Goal: Task Accomplishment & Management: Manage account settings

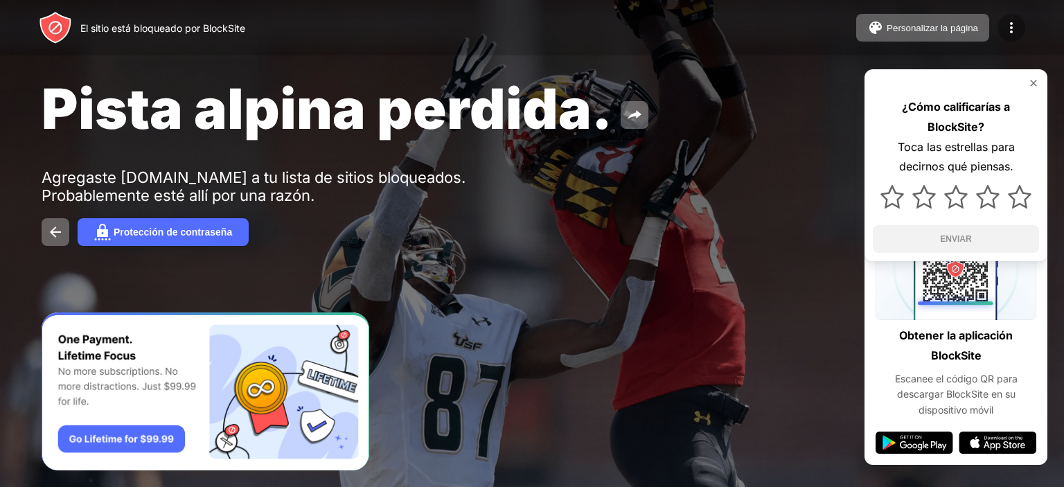
click at [1013, 35] on img at bounding box center [1011, 27] width 17 height 17
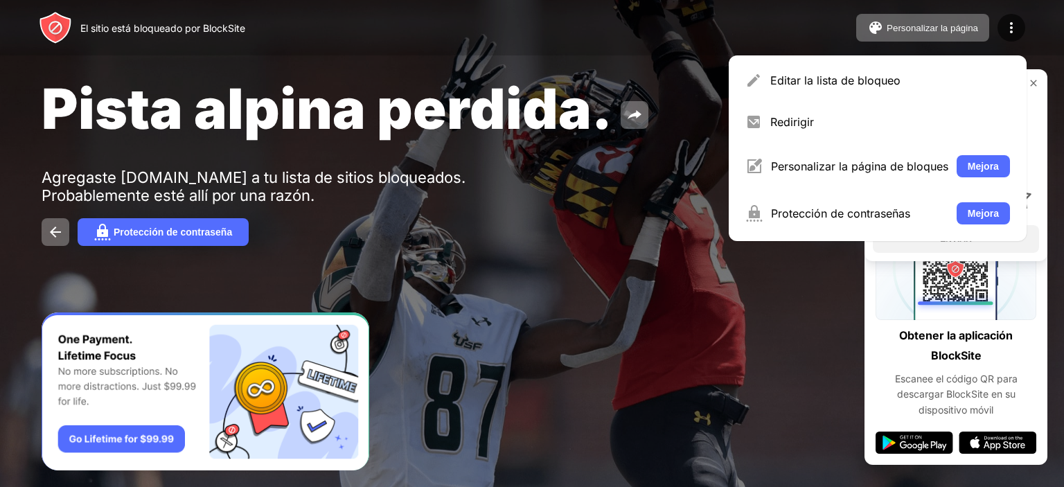
click at [814, 143] on div "Editar la lista de bloqueo Redirigir Personalizar la página de bloques Mejora P…" at bounding box center [878, 148] width 298 height 186
click at [829, 122] on div "Redirigir" at bounding box center [890, 122] width 240 height 14
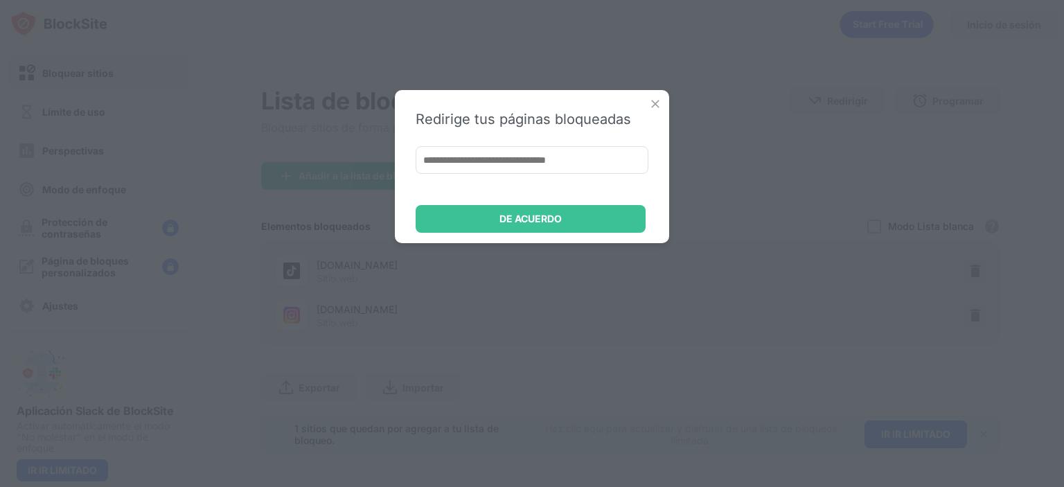
click at [651, 107] on img at bounding box center [655, 104] width 14 height 14
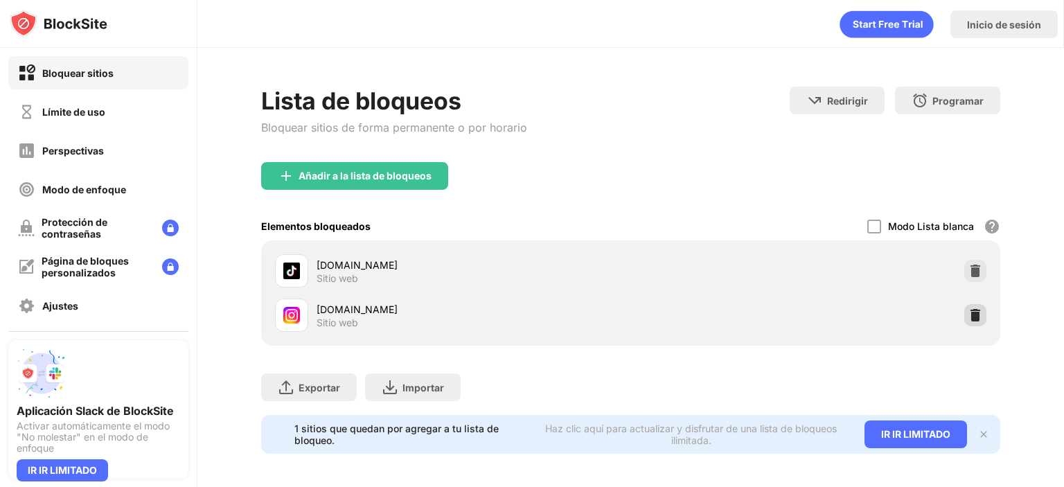
click at [972, 306] on div at bounding box center [975, 315] width 22 height 22
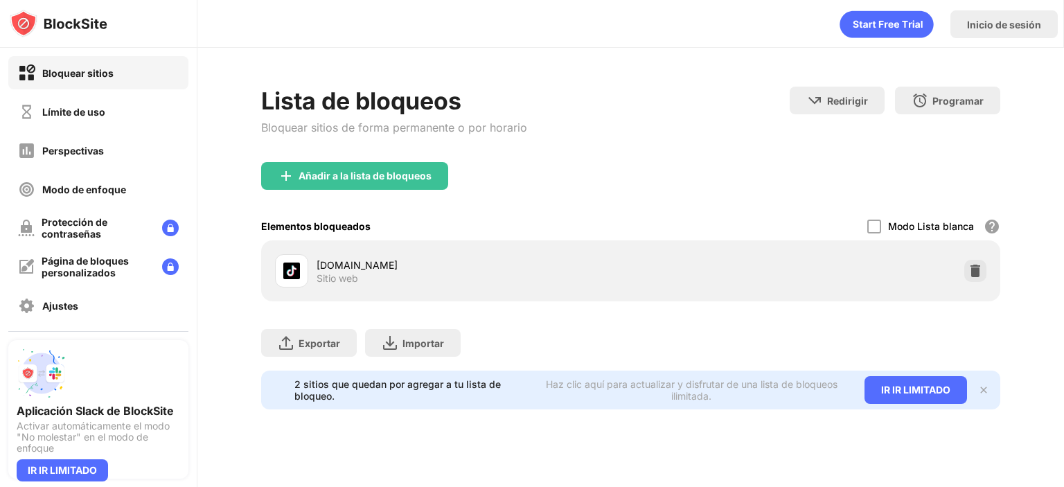
click at [332, 163] on div "Añadir a la lista de bloqueos" at bounding box center [354, 176] width 187 height 28
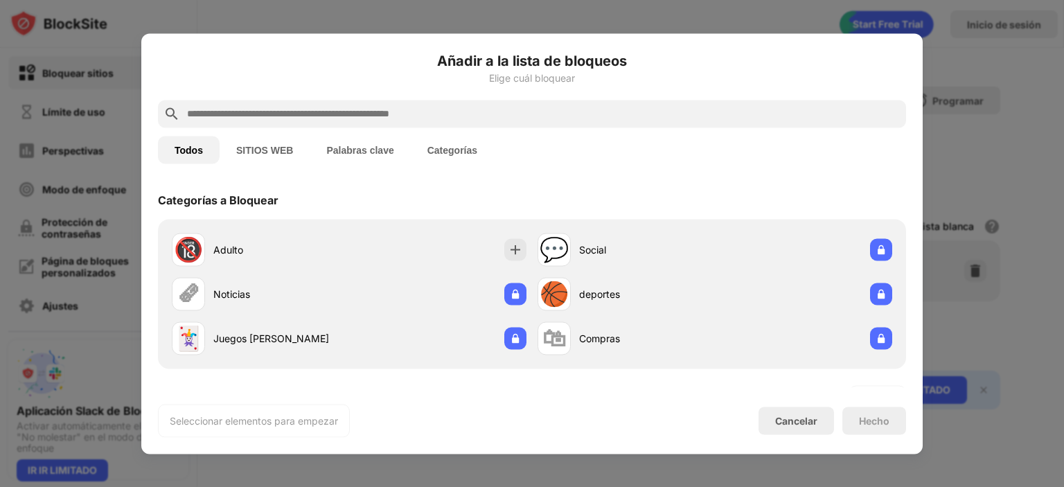
click at [447, 104] on div at bounding box center [532, 114] width 748 height 28
click at [431, 122] on div at bounding box center [532, 114] width 748 height 28
click at [432, 121] on input "text" at bounding box center [543, 113] width 715 height 17
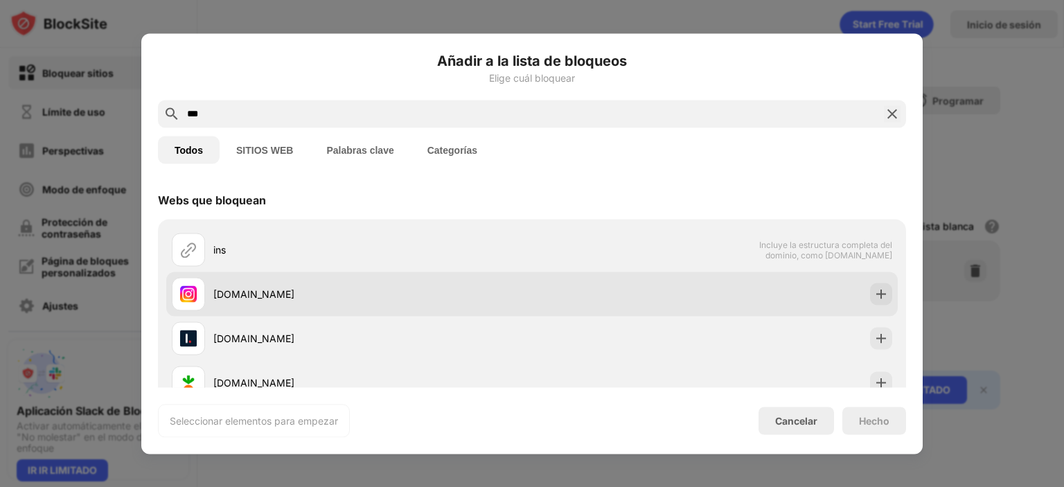
type input "***"
click at [707, 310] on div "[DOMAIN_NAME]" at bounding box center [531, 293] width 731 height 44
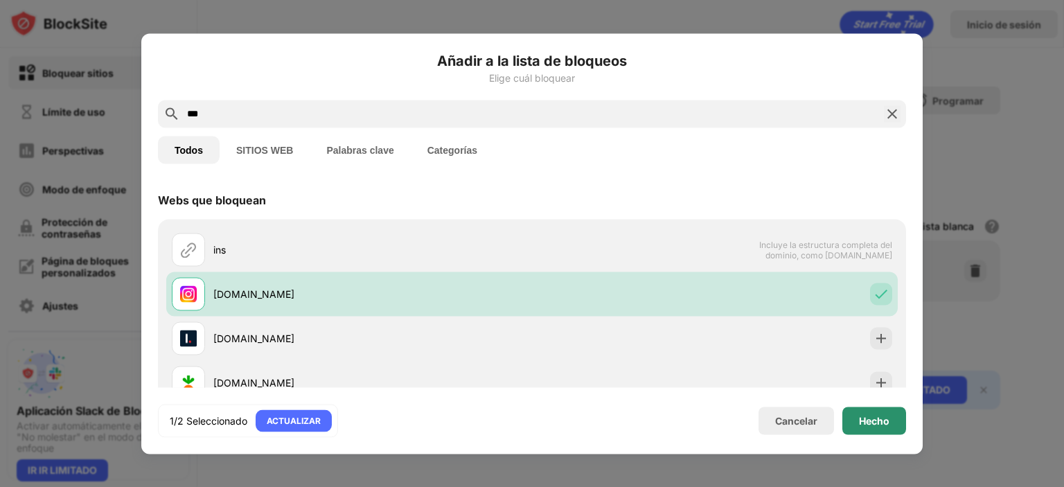
click at [892, 432] on div "Hecho" at bounding box center [874, 421] width 64 height 28
